Goal: Task Accomplishment & Management: Manage account settings

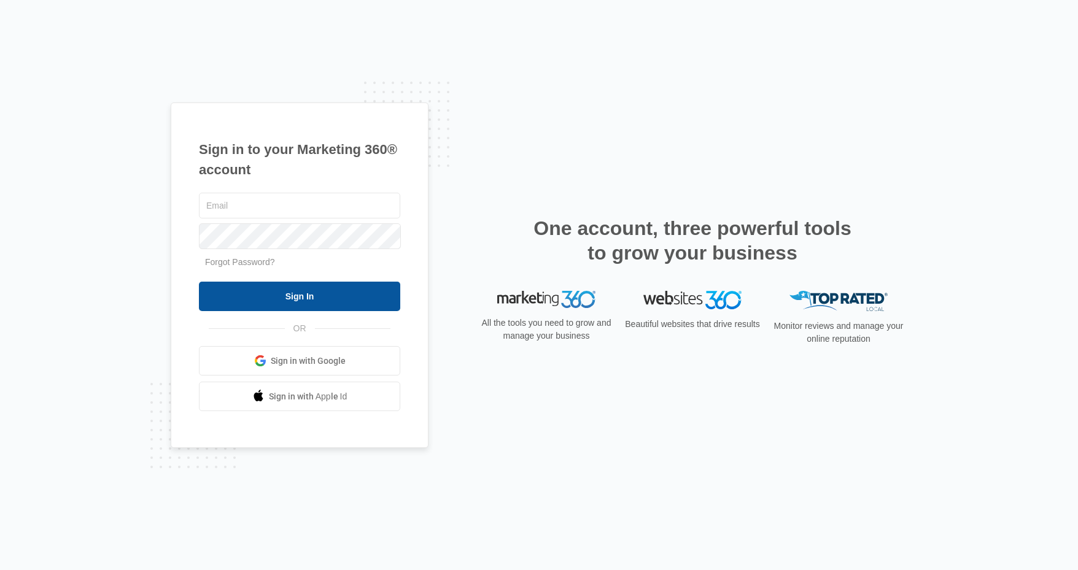
type input "macey@o2bkids.com"
click at [306, 292] on input "Sign In" at bounding box center [299, 296] width 201 height 29
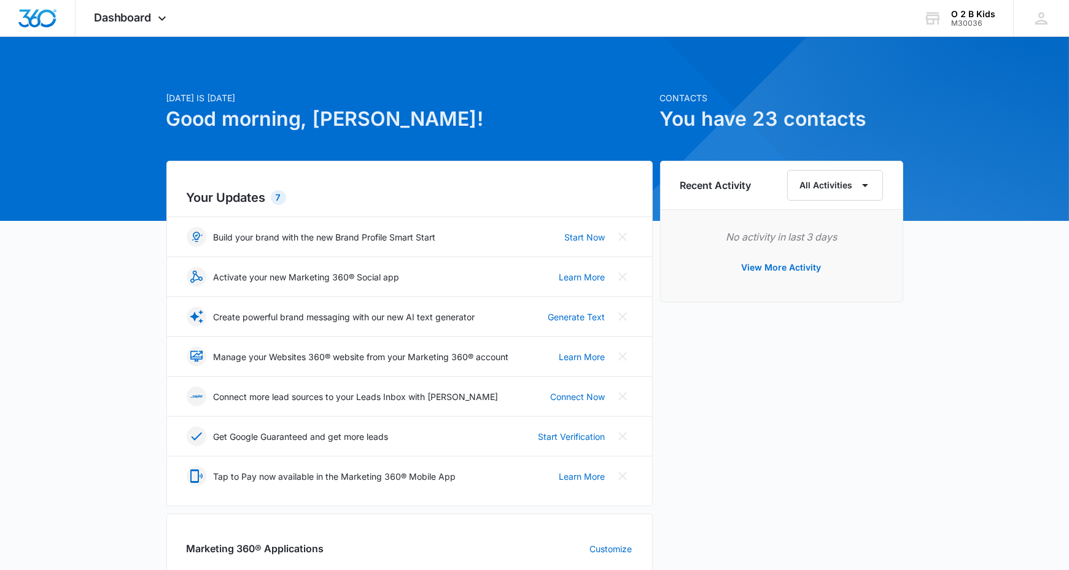
click at [66, 308] on div "[DATE] is [DATE] Good morning, [PERSON_NAME]! Contacts You have 23 contacts You…" at bounding box center [534, 540] width 1069 height 976
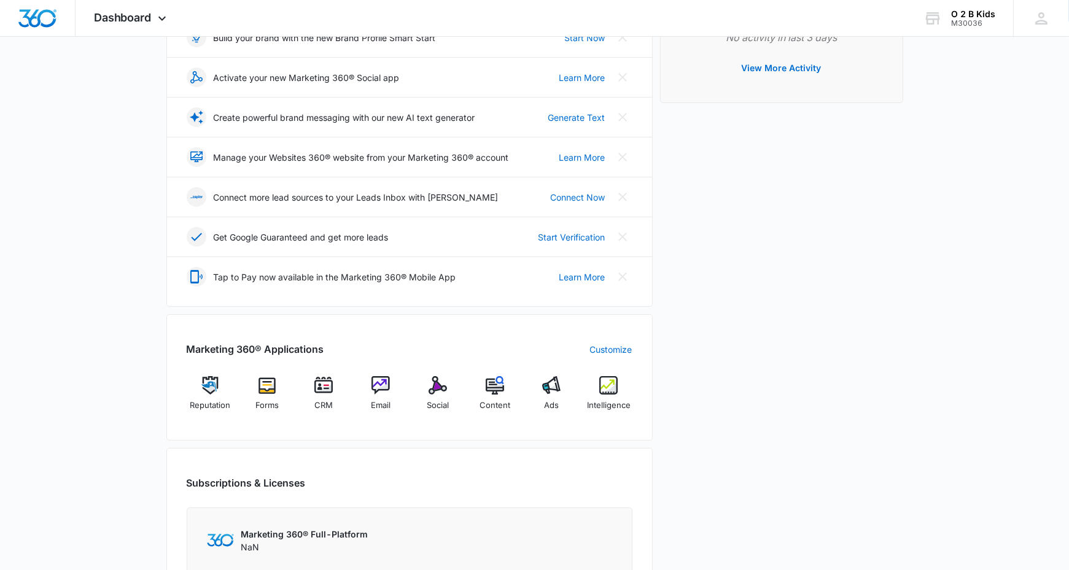
scroll to position [307, 0]
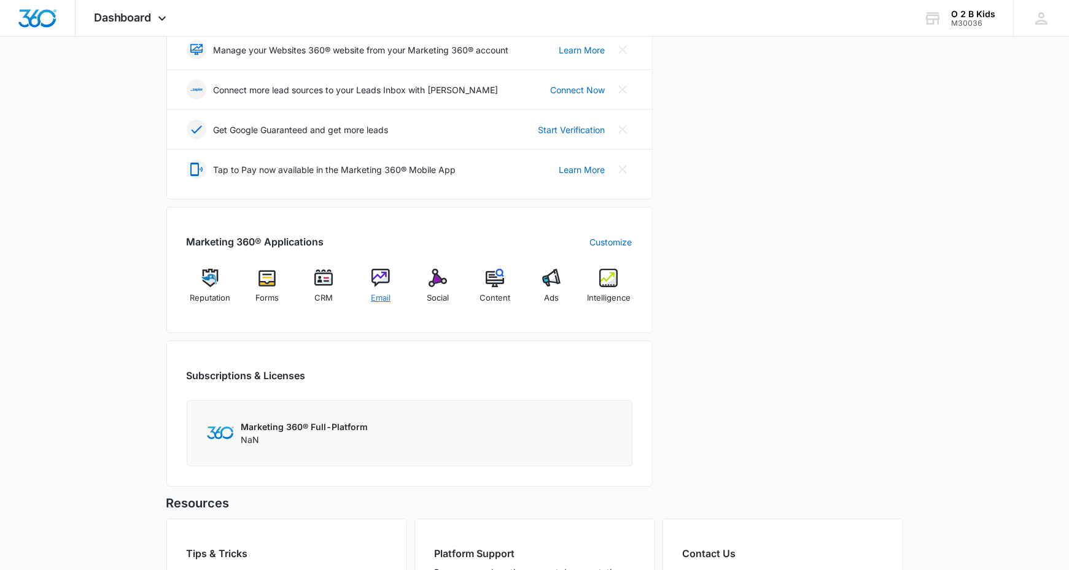
click at [382, 281] on img at bounding box center [380, 278] width 18 height 18
